Goal: Leave review/rating: Leave review/rating

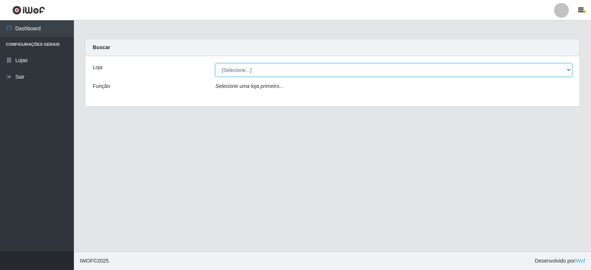
click at [563, 71] on select "[Selecione...] Queiroz Atacadão - Catolé do Rocha" at bounding box center [393, 70] width 357 height 13
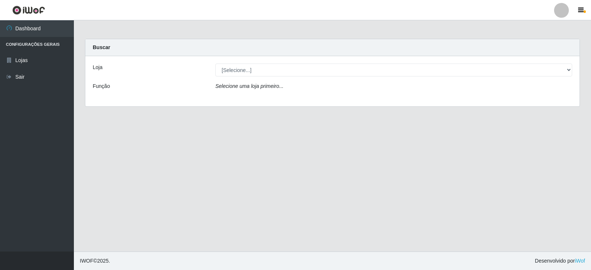
click at [504, 111] on div "Carregando... Buscar Loja [Selecione...] Queiroz Atacadão - Catolé do Rocha Fun…" at bounding box center [332, 77] width 506 height 77
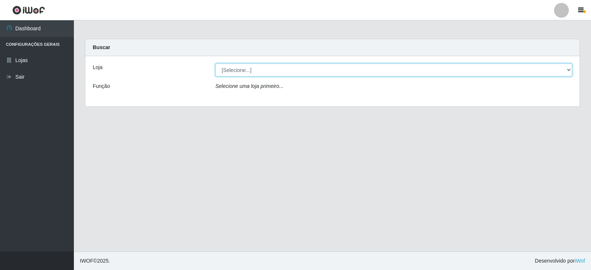
click at [567, 72] on select "[Selecione...] Queiroz Atacadão - Catolé do Rocha" at bounding box center [393, 70] width 357 height 13
select select "500"
click at [215, 64] on select "[Selecione...] Queiroz Atacadão - Catolé do Rocha" at bounding box center [393, 70] width 357 height 13
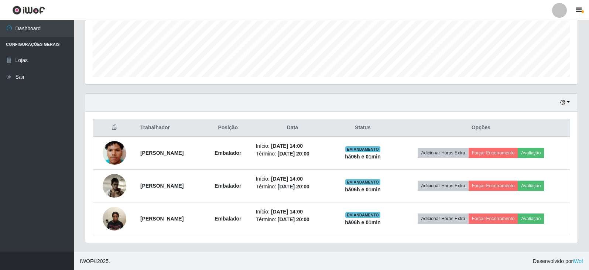
scroll to position [188, 0]
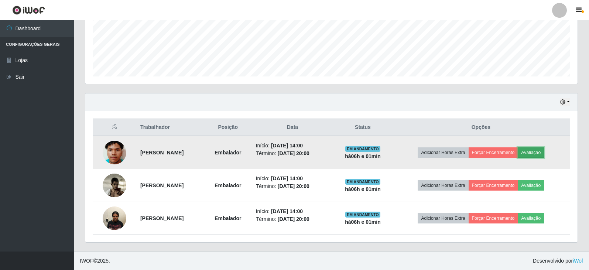
click at [544, 151] on button "Avaliação" at bounding box center [531, 152] width 26 height 10
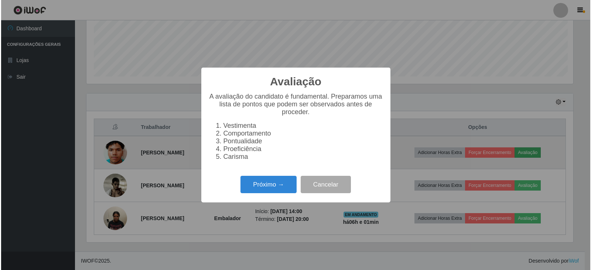
scroll to position [153, 488]
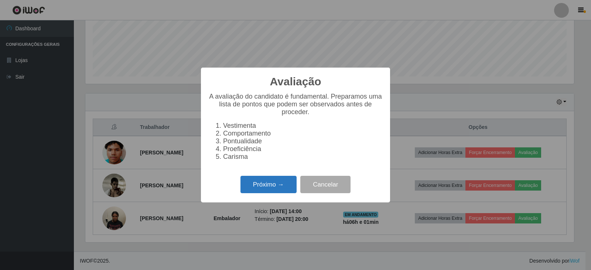
click at [272, 188] on button "Próximo →" at bounding box center [268, 184] width 56 height 17
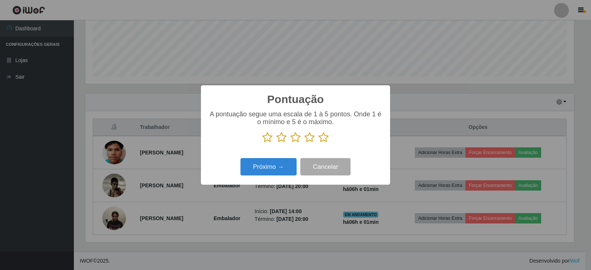
click at [325, 138] on icon at bounding box center [323, 137] width 10 height 11
click at [318, 143] on input "radio" at bounding box center [318, 143] width 0 height 0
click at [274, 167] on button "Próximo →" at bounding box center [268, 166] width 56 height 17
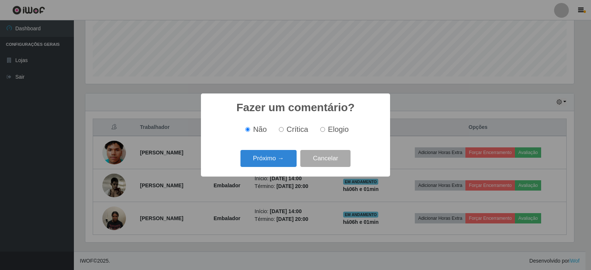
click at [322, 129] on input "Elogio" at bounding box center [322, 129] width 5 height 5
radio input "true"
click at [281, 155] on button "Próximo →" at bounding box center [268, 158] width 56 height 17
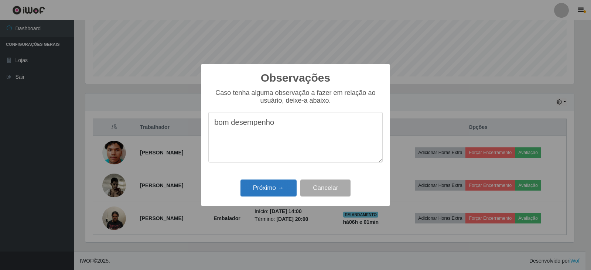
type textarea "bom desempenho"
click at [257, 187] on button "Próximo →" at bounding box center [268, 187] width 56 height 17
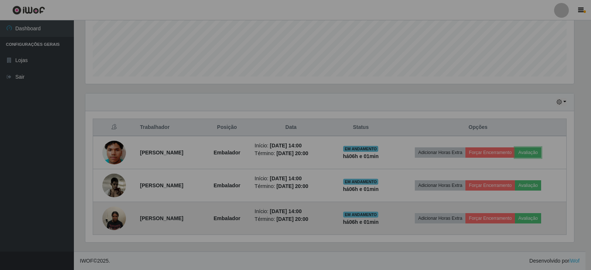
scroll to position [153, 492]
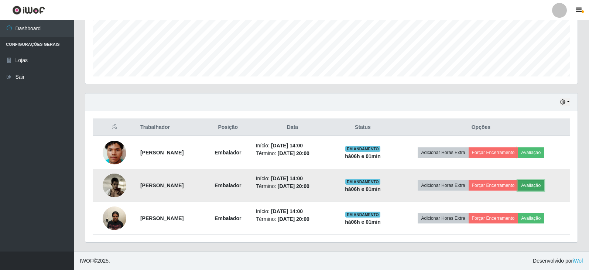
click at [544, 186] on button "Avaliação" at bounding box center [531, 185] width 26 height 10
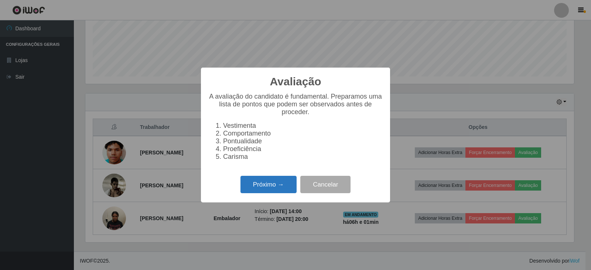
click at [266, 189] on button "Próximo →" at bounding box center [268, 184] width 56 height 17
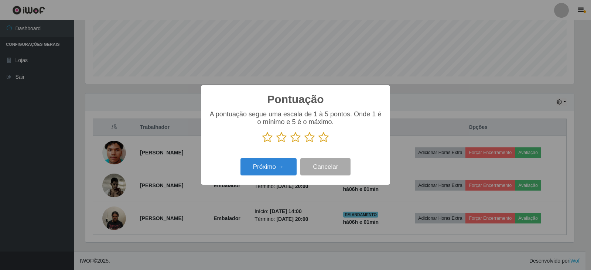
click at [324, 138] on icon at bounding box center [323, 137] width 10 height 11
click at [318, 143] on input "radio" at bounding box center [318, 143] width 0 height 0
click at [275, 166] on button "Próximo →" at bounding box center [268, 166] width 56 height 17
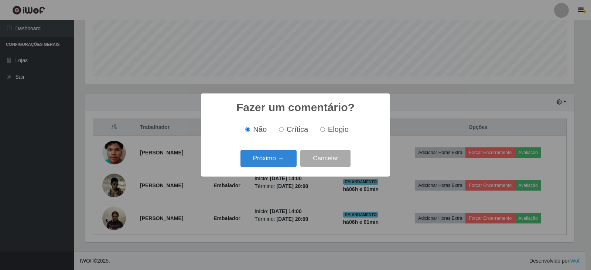
click at [323, 131] on input "Elogio" at bounding box center [322, 129] width 5 height 5
radio input "true"
click at [276, 157] on button "Próximo →" at bounding box center [268, 158] width 56 height 17
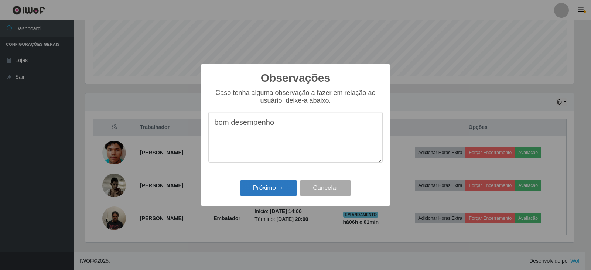
type textarea "bom desempenho"
click at [268, 191] on button "Próximo →" at bounding box center [268, 187] width 56 height 17
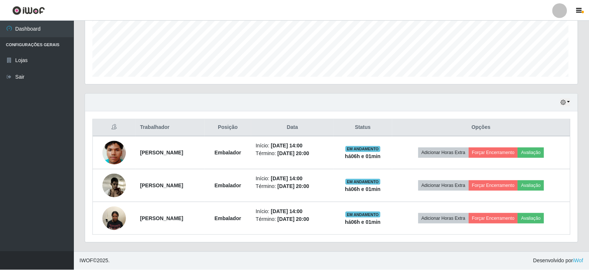
scroll to position [153, 492]
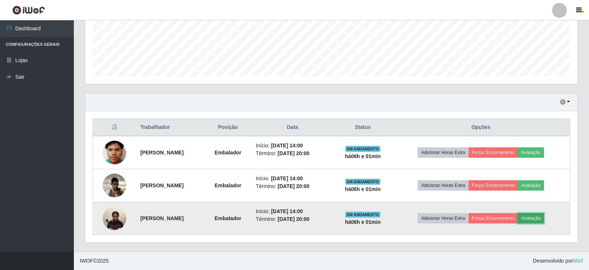
click at [544, 216] on button "Avaliação" at bounding box center [531, 218] width 26 height 10
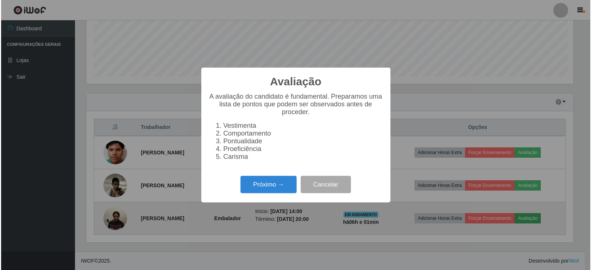
scroll to position [153, 488]
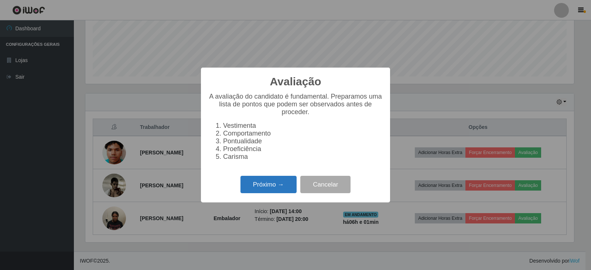
click at [270, 185] on button "Próximo →" at bounding box center [268, 184] width 56 height 17
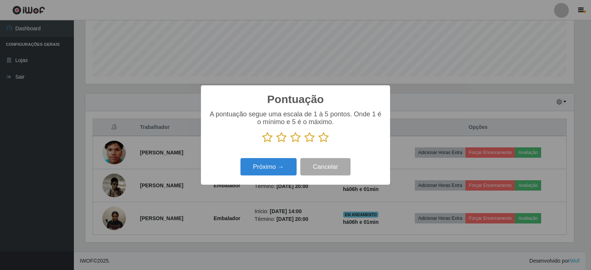
click at [327, 135] on icon at bounding box center [323, 137] width 10 height 11
click at [318, 143] on input "radio" at bounding box center [318, 143] width 0 height 0
click at [274, 171] on button "Próximo →" at bounding box center [268, 166] width 56 height 17
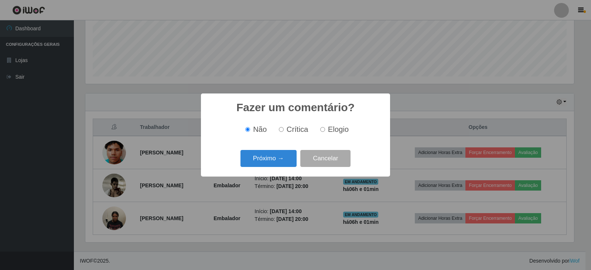
click at [325, 130] on label "Elogio" at bounding box center [332, 129] width 31 height 8
click at [325, 130] on input "Elogio" at bounding box center [322, 129] width 5 height 5
radio input "true"
click at [258, 165] on button "Próximo →" at bounding box center [268, 158] width 56 height 17
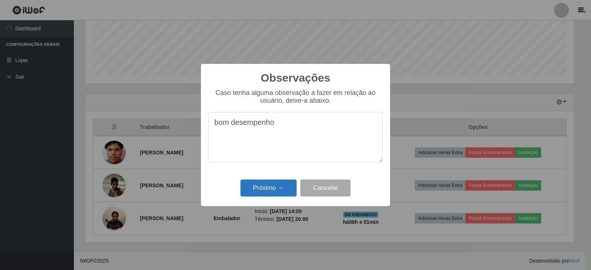
type textarea "bom desempenho"
click at [281, 185] on button "Próximo →" at bounding box center [268, 187] width 56 height 17
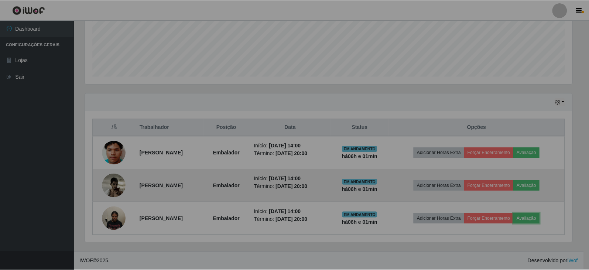
scroll to position [153, 492]
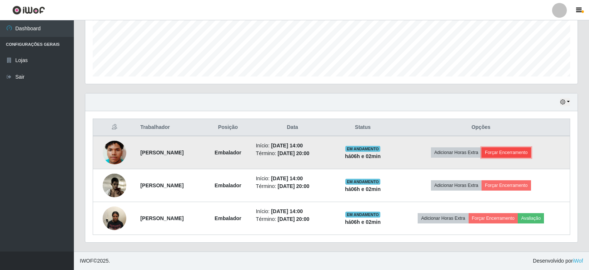
click at [521, 150] on button "Forçar Encerramento" at bounding box center [505, 152] width 49 height 10
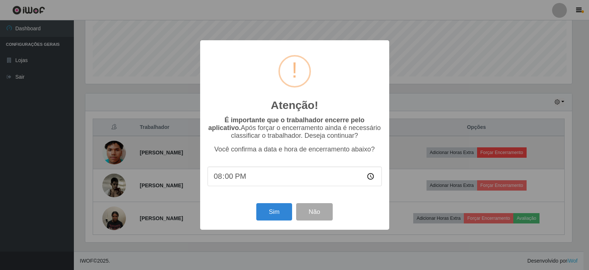
scroll to position [153, 488]
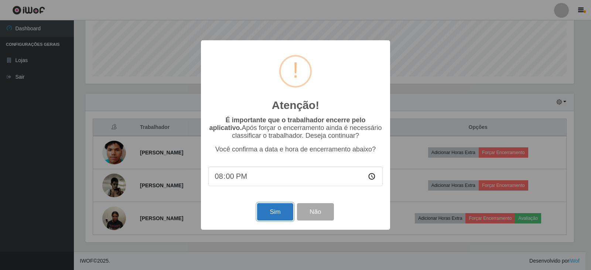
click at [282, 209] on button "Sim" at bounding box center [275, 211] width 36 height 17
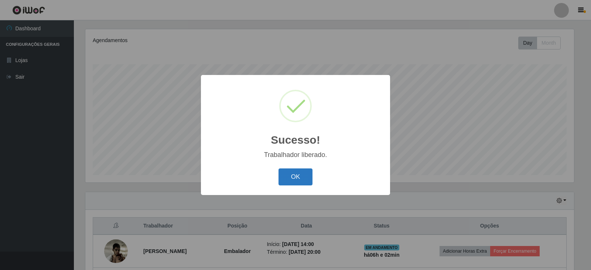
click at [296, 176] on button "OK" at bounding box center [295, 176] width 34 height 17
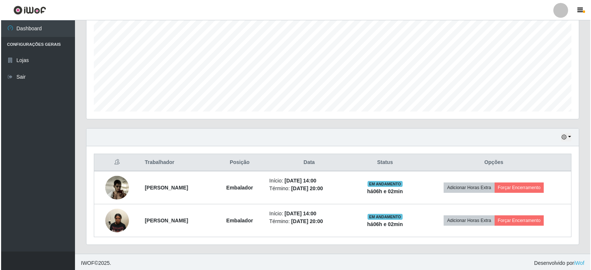
scroll to position [155, 0]
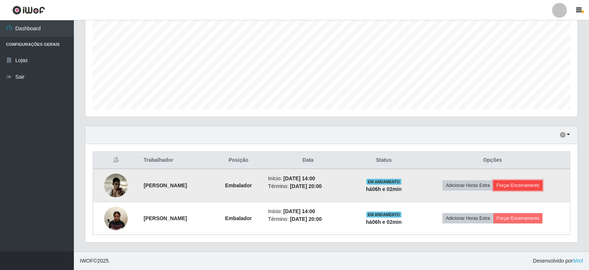
click at [525, 184] on button "Forçar Encerramento" at bounding box center [517, 185] width 49 height 10
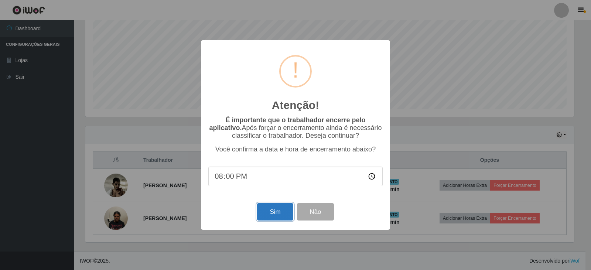
click at [279, 216] on button "Sim" at bounding box center [275, 211] width 36 height 17
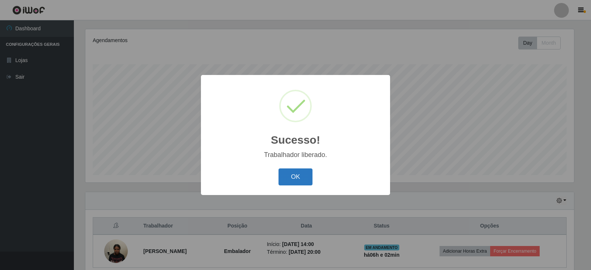
click at [291, 179] on button "OK" at bounding box center [295, 176] width 34 height 17
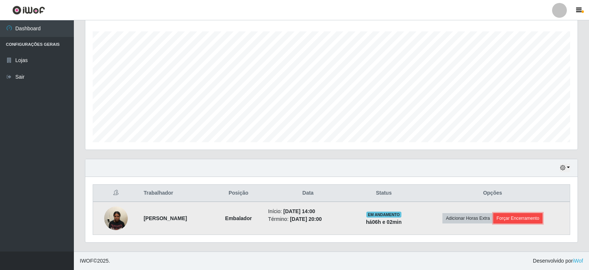
click at [525, 213] on button "Forçar Encerramento" at bounding box center [517, 218] width 49 height 10
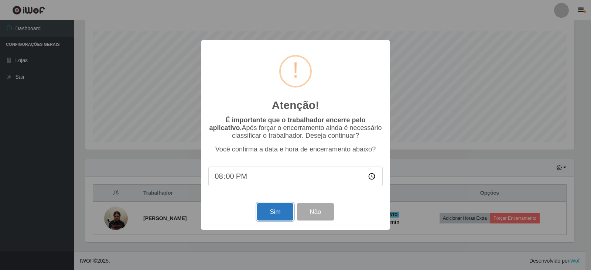
click at [282, 214] on button "Sim" at bounding box center [275, 211] width 36 height 17
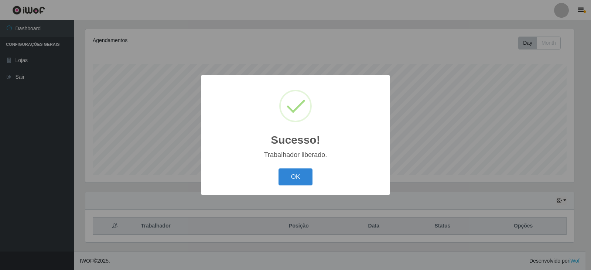
drag, startPoint x: 297, startPoint y: 186, endPoint x: 295, endPoint y: 178, distance: 8.0
click at [296, 181] on button "OK" at bounding box center [295, 176] width 34 height 17
